Goal: Task Accomplishment & Management: Use online tool/utility

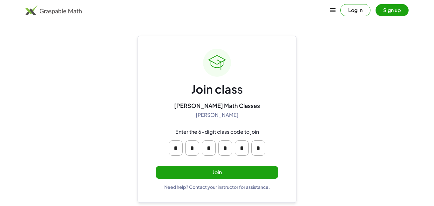
click at [197, 174] on button "Join" at bounding box center [217, 172] width 123 height 13
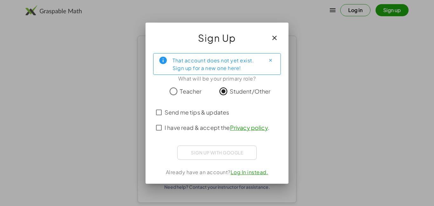
click at [274, 60] on button "Close" at bounding box center [270, 60] width 10 height 10
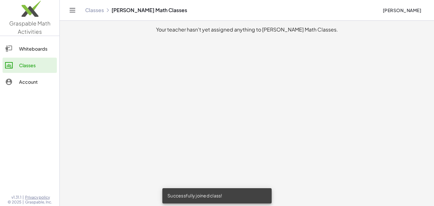
click at [40, 45] on div "Whiteboards" at bounding box center [36, 49] width 35 height 8
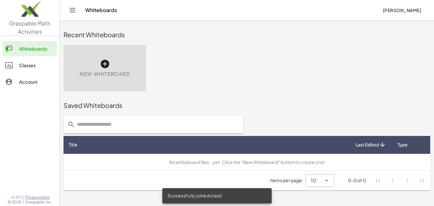
click at [100, 66] on icon at bounding box center [105, 64] width 10 height 10
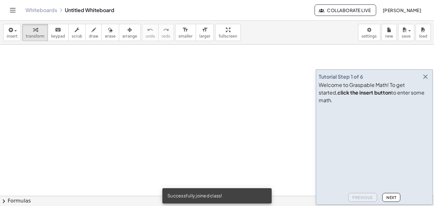
drag, startPoint x: 81, startPoint y: 72, endPoint x: 91, endPoint y: 113, distance: 42.3
click at [91, 113] on div at bounding box center [217, 195] width 434 height 302
click at [92, 33] on icon "button" at bounding box center [94, 30] width 4 height 8
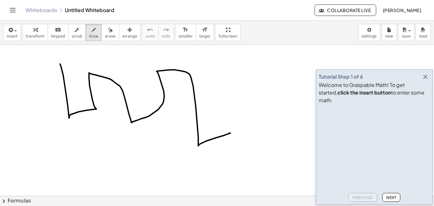
drag, startPoint x: 60, startPoint y: 64, endPoint x: 230, endPoint y: 133, distance: 183.6
click at [230, 133] on div at bounding box center [217, 195] width 434 height 302
click at [425, 80] on icon "button" at bounding box center [426, 77] width 8 height 8
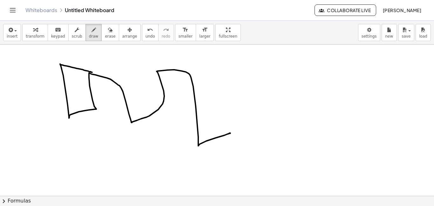
drag, startPoint x: 61, startPoint y: 65, endPoint x: 90, endPoint y: 71, distance: 30.4
click at [90, 71] on div at bounding box center [217, 195] width 434 height 302
drag, startPoint x: 119, startPoint y: 85, endPoint x: 167, endPoint y: 73, distance: 50.1
click at [167, 73] on div at bounding box center [217, 195] width 434 height 302
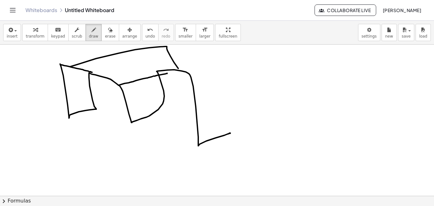
drag, startPoint x: 71, startPoint y: 66, endPoint x: 192, endPoint y: 85, distance: 122.9
click at [192, 85] on div at bounding box center [217, 195] width 434 height 302
drag, startPoint x: 86, startPoint y: 114, endPoint x: 208, endPoint y: 118, distance: 122.1
click at [208, 118] on div at bounding box center [217, 195] width 434 height 302
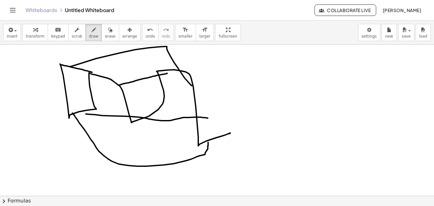
drag, startPoint x: 72, startPoint y: 113, endPoint x: 208, endPoint y: 142, distance: 138.7
click at [208, 142] on div at bounding box center [217, 195] width 434 height 302
click at [108, 29] on icon "button" at bounding box center [110, 30] width 4 height 8
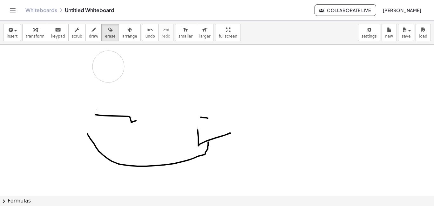
drag, startPoint x: 70, startPoint y: 62, endPoint x: 112, endPoint y: 125, distance: 75.6
click at [112, 125] on div at bounding box center [217, 195] width 434 height 302
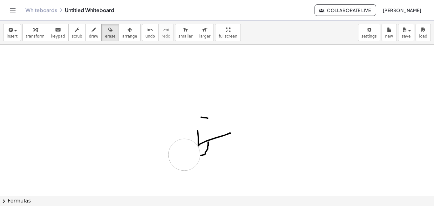
drag, startPoint x: 123, startPoint y: 119, endPoint x: 189, endPoint y: 150, distance: 73.1
click at [189, 150] on div at bounding box center [217, 195] width 434 height 302
drag, startPoint x: 207, startPoint y: 114, endPoint x: 190, endPoint y: 144, distance: 33.4
click at [190, 144] on div at bounding box center [217, 195] width 434 height 302
click at [20, 8] on div "Whiteboards Untitled Whiteboard Collaborate Live [PERSON_NAME]" at bounding box center [217, 10] width 419 height 20
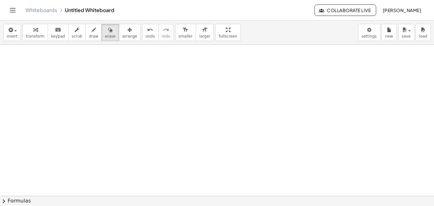
click at [15, 9] on icon "Toggle navigation" at bounding box center [13, 10] width 8 height 8
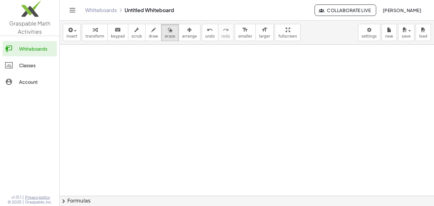
click at [32, 63] on div "Classes" at bounding box center [36, 65] width 35 height 8
